Goal: Information Seeking & Learning: Learn about a topic

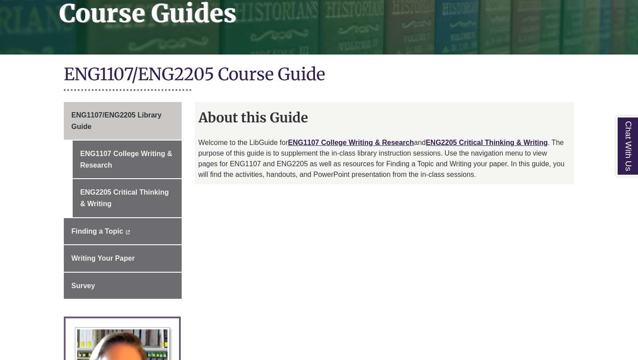
scroll to position [170, 0]
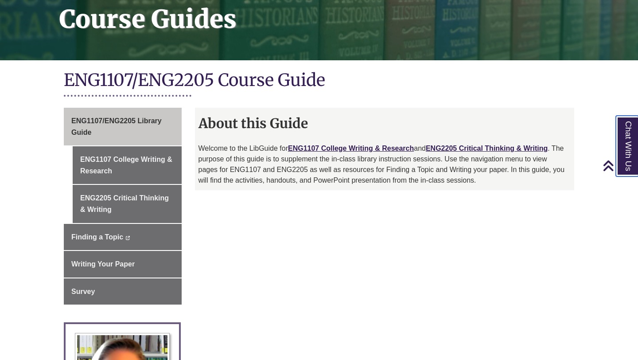
scroll to position [143, 0]
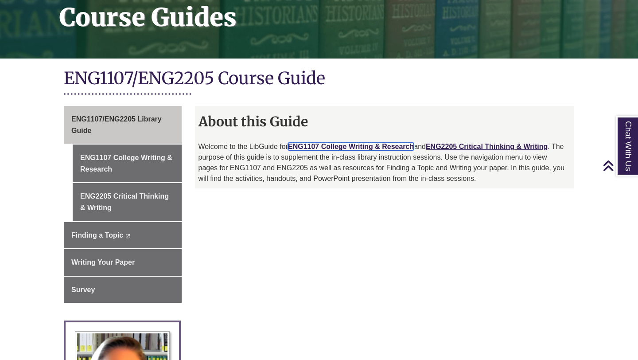
click at [370, 146] on link "ENG1107 College Writing & Research" at bounding box center [351, 147] width 126 height 8
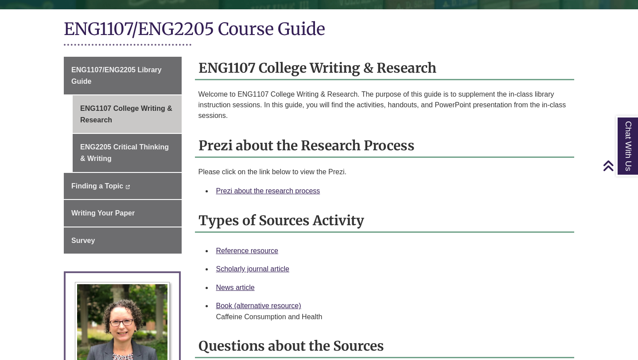
scroll to position [193, 0]
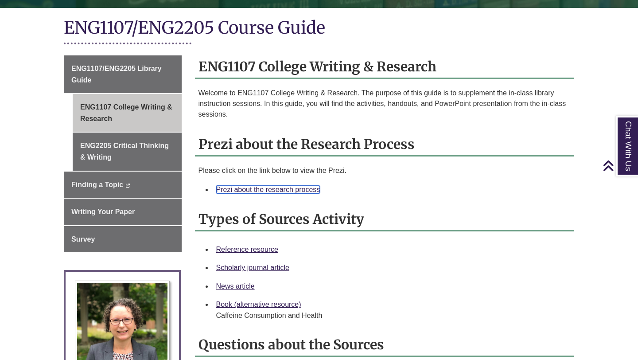
click at [241, 189] on link "Prezi about the research process" at bounding box center [268, 190] width 104 height 8
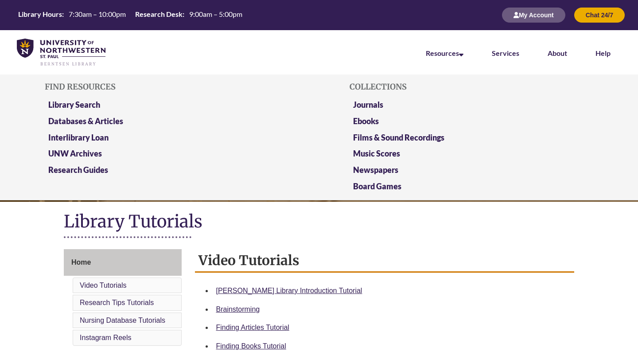
click at [85, 99] on li "Library Search" at bounding box center [167, 106] width 244 height 16
click at [85, 102] on link "Library Search" at bounding box center [74, 105] width 52 height 11
